Goal: Obtain resource: Download file/media

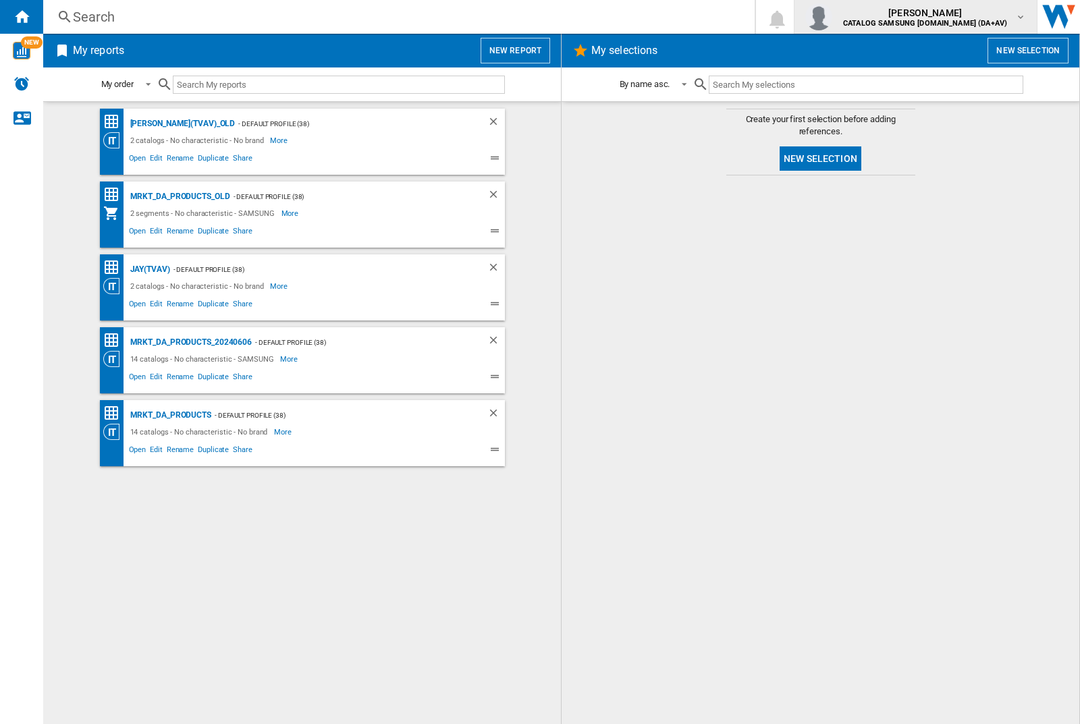
click at [832, 17] on img "button" at bounding box center [818, 16] width 27 height 27
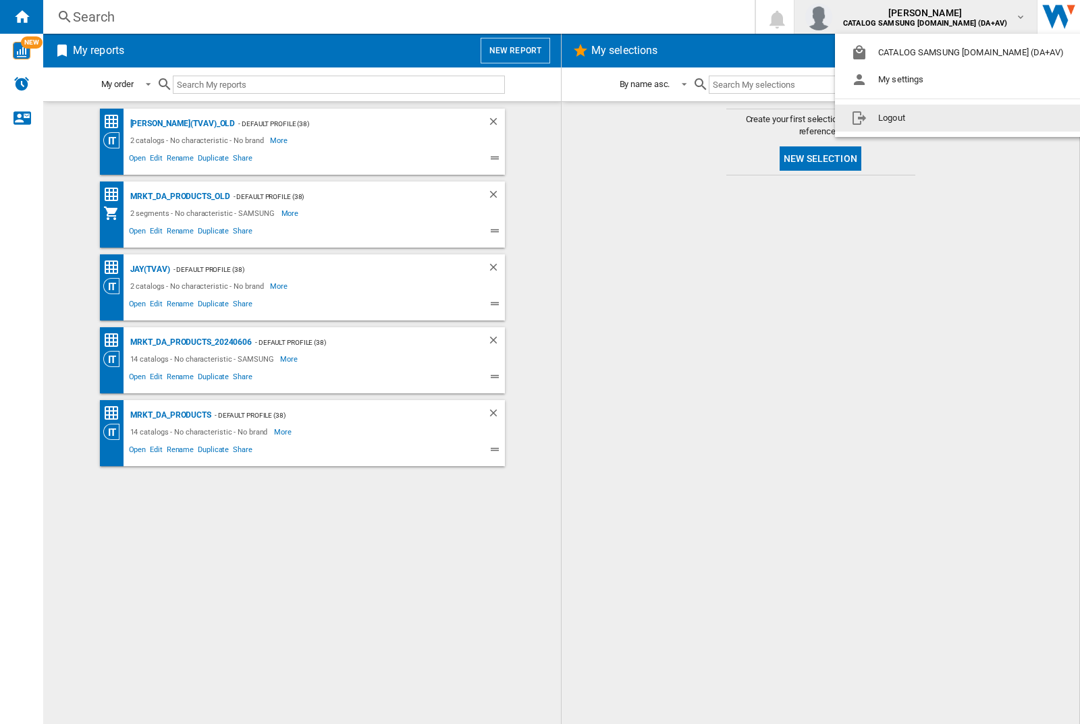
click at [939, 118] on button "Logout" at bounding box center [960, 118] width 250 height 27
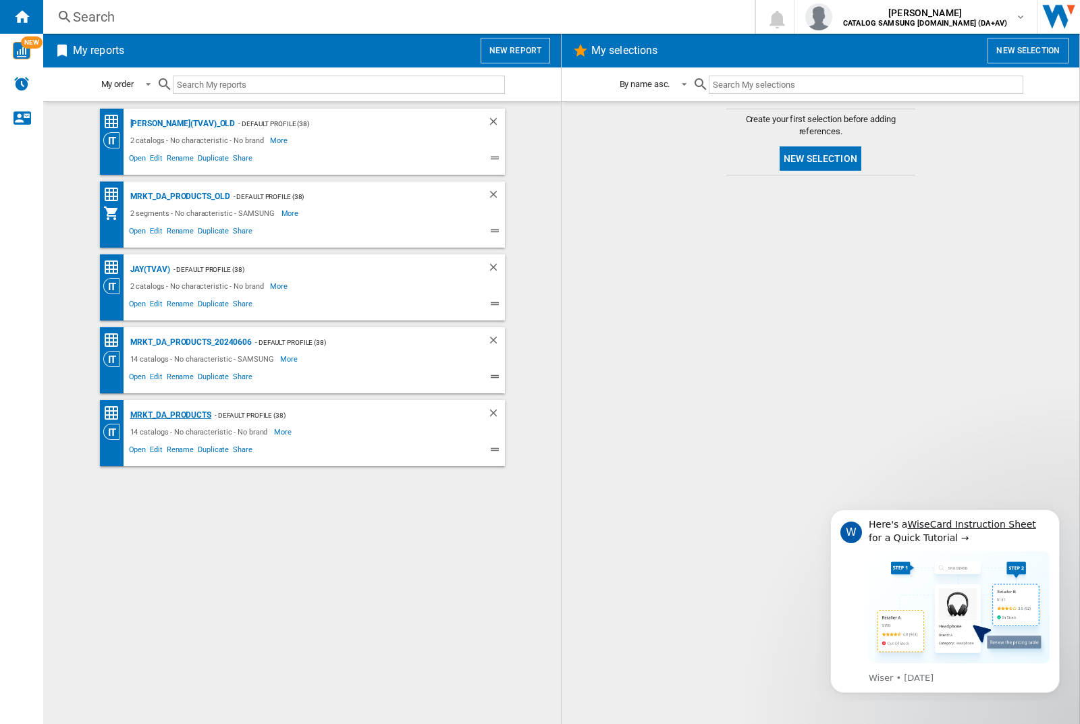
click at [170, 415] on div "MRKT_DA_PRODUCTS" at bounding box center [169, 415] width 84 height 17
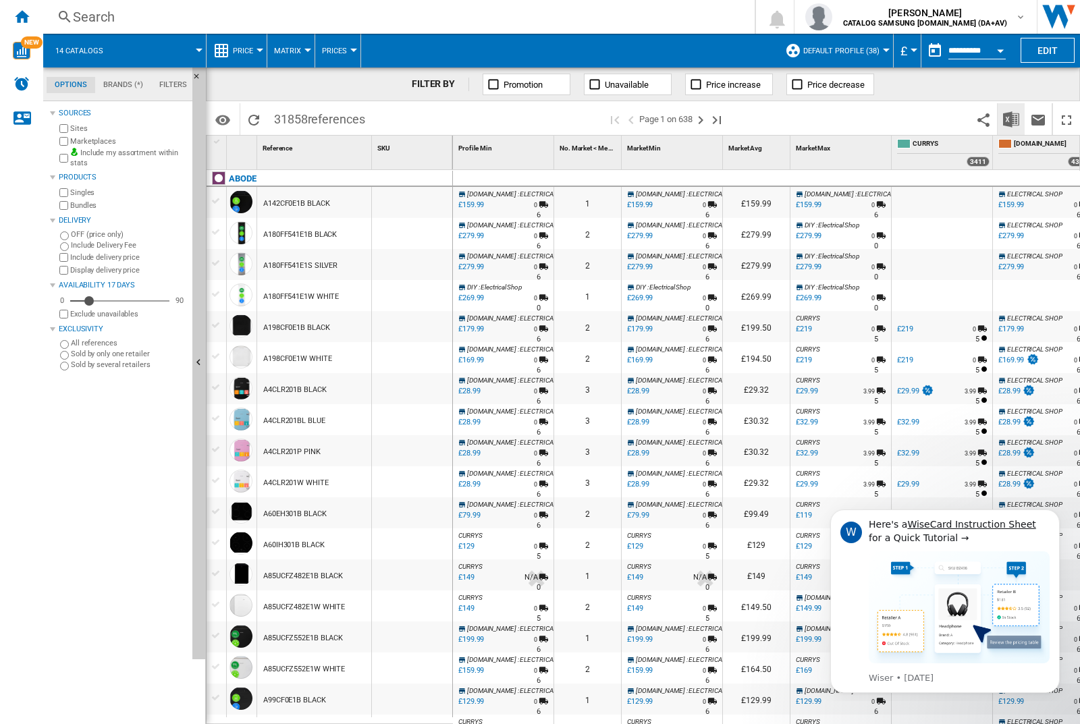
click at [1011, 118] on img "Download in Excel" at bounding box center [1011, 119] width 16 height 16
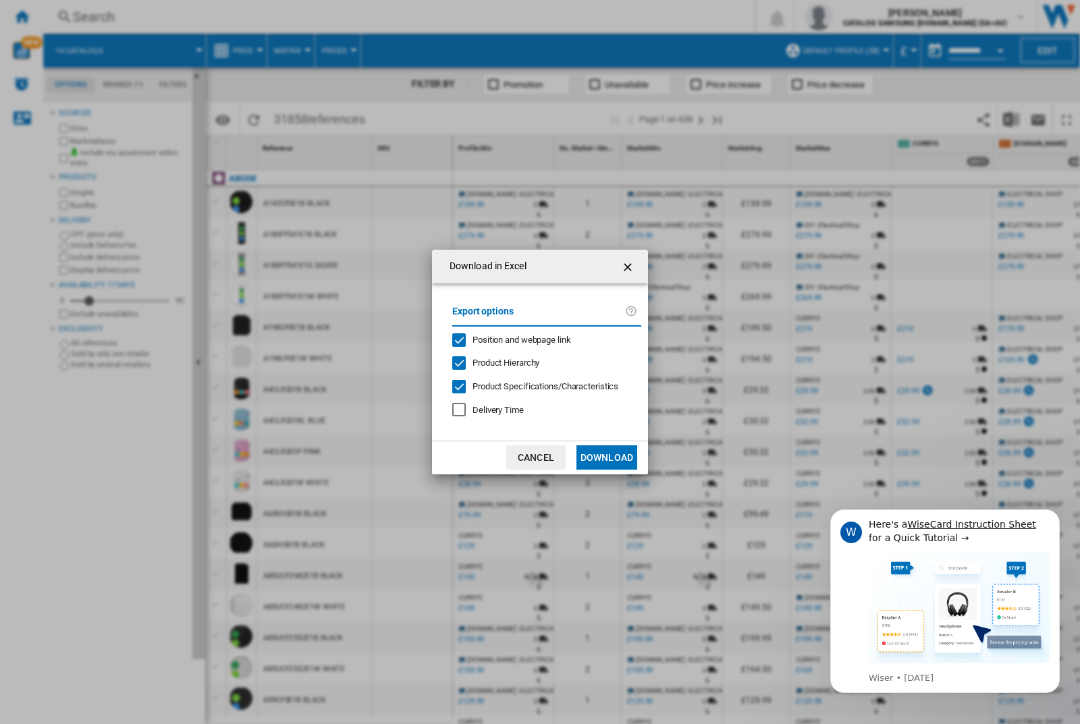
click at [512, 339] on span "Position and webpage link" at bounding box center [522, 340] width 99 height 10
click at [607, 458] on button "Download" at bounding box center [606, 458] width 61 height 24
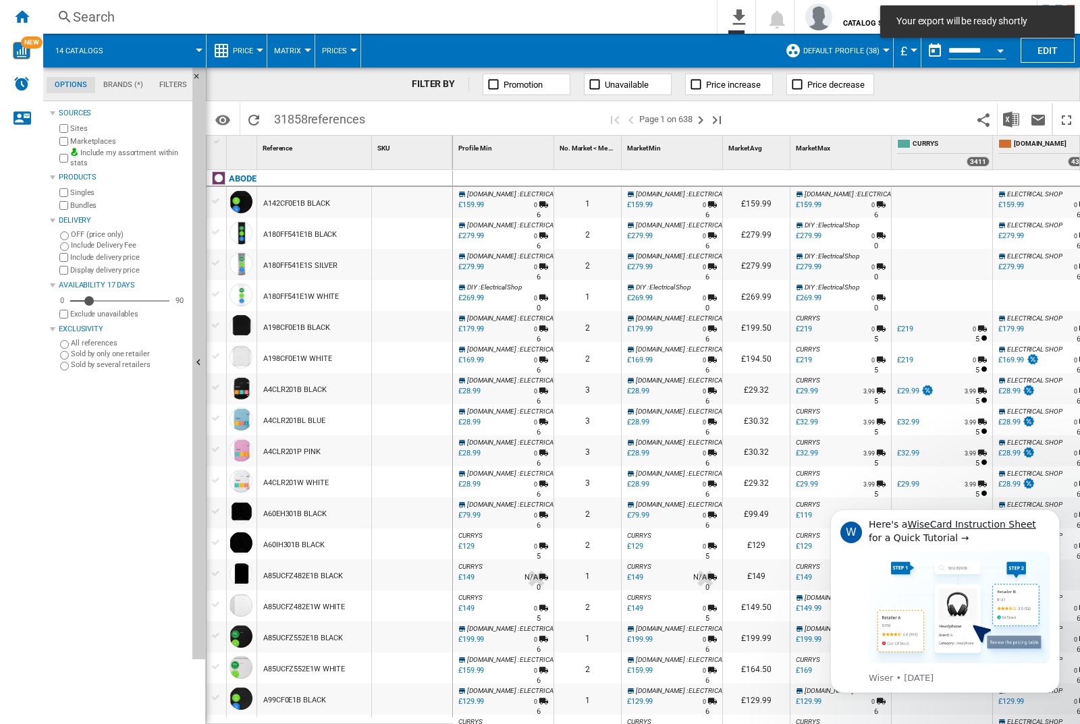
click at [417, 200] on div at bounding box center [412, 202] width 80 height 31
